Goal: Task Accomplishment & Management: Manage account settings

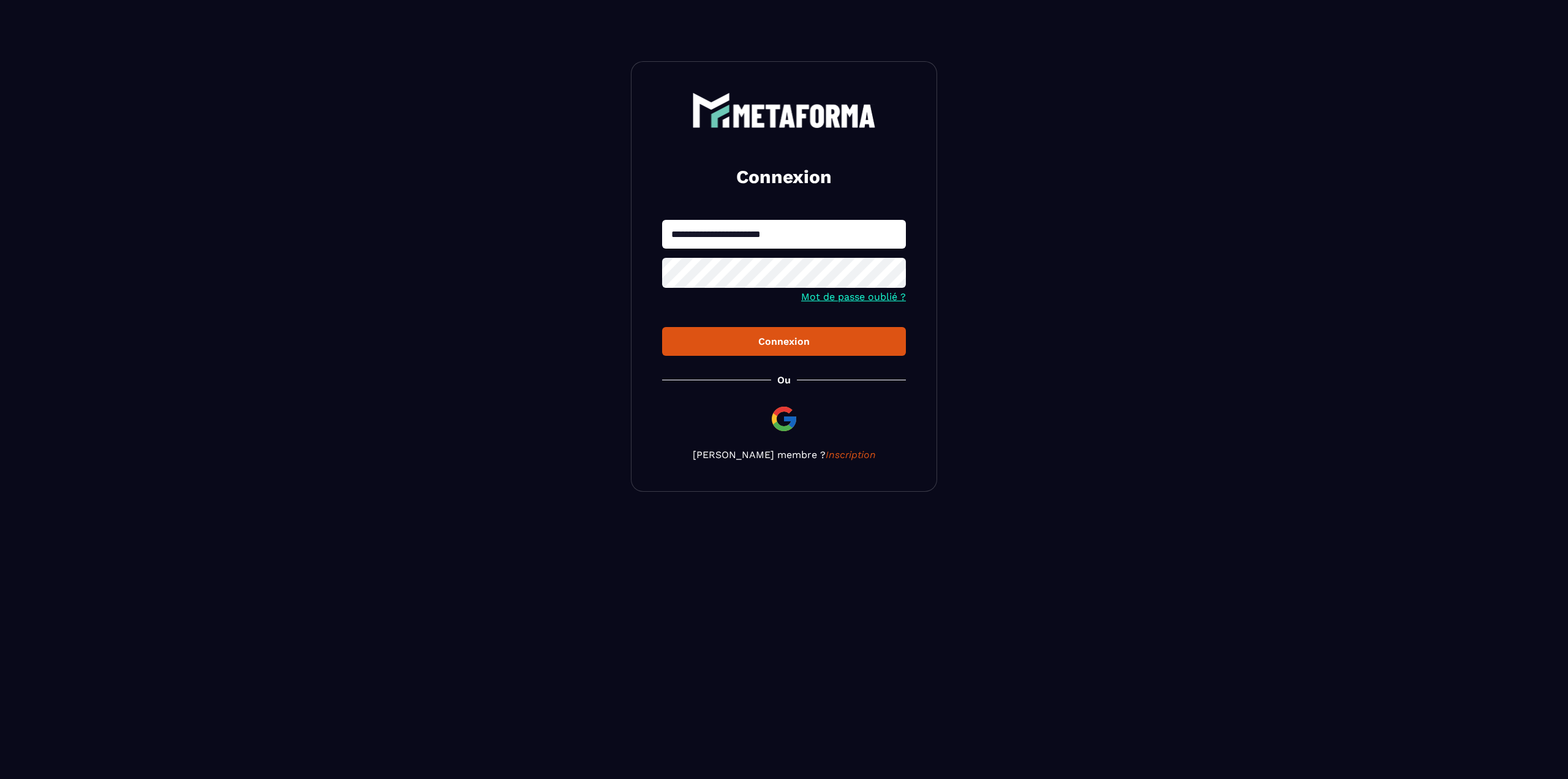
click at [763, 239] on input "**********" at bounding box center [784, 234] width 244 height 29
type input "**********"
click at [662, 327] on button "Connexion" at bounding box center [784, 341] width 244 height 29
